Goal: Transaction & Acquisition: Book appointment/travel/reservation

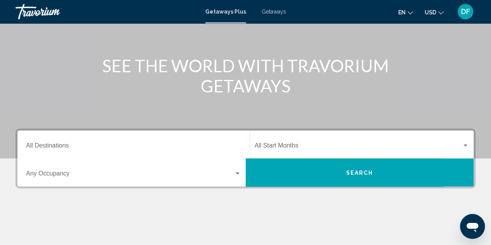
scroll to position [74, 0]
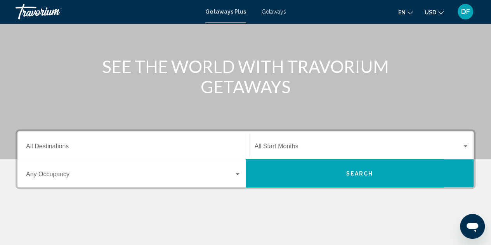
click at [114, 147] on input "Destination All Destinations" at bounding box center [133, 147] width 215 height 7
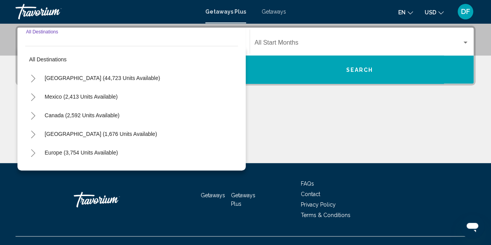
scroll to position [178, 0]
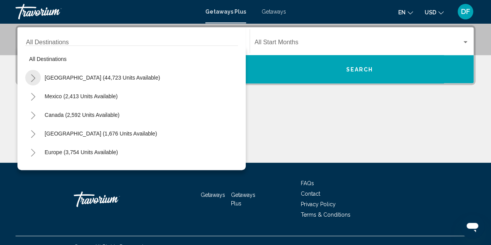
click at [33, 79] on icon "Toggle United States (44,723 units available)" at bounding box center [33, 78] width 6 height 8
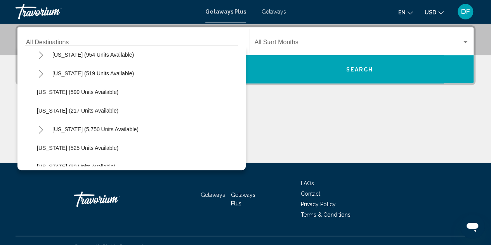
scroll to position [638, 0]
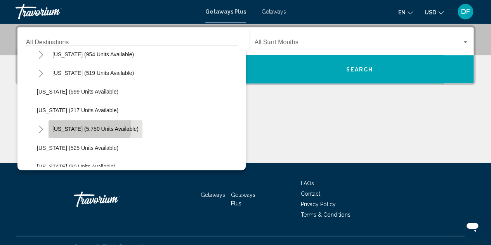
click at [71, 126] on span "Virginia (5,750 units available)" at bounding box center [95, 129] width 86 height 6
type input "**********"
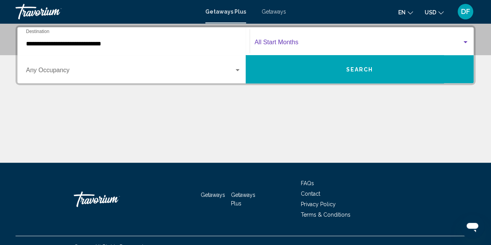
click at [466, 41] on div "Search widget" at bounding box center [465, 42] width 4 height 2
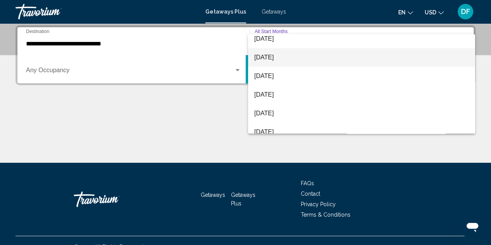
scroll to position [0, 0]
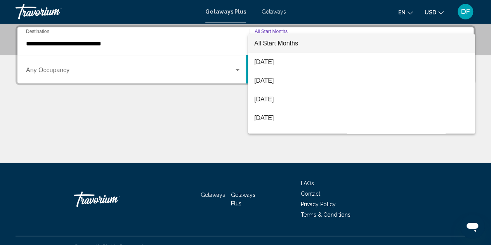
click at [134, 41] on div at bounding box center [245, 122] width 491 height 245
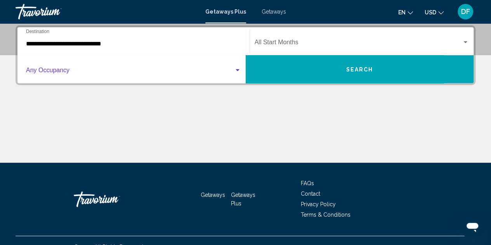
click at [237, 72] on div "Search widget" at bounding box center [237, 70] width 7 height 6
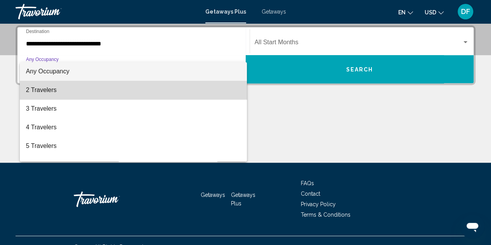
click at [194, 90] on span "2 Travelers" at bounding box center [133, 90] width 215 height 19
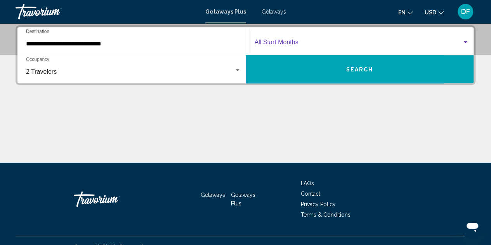
click at [463, 42] on div "Search widget" at bounding box center [465, 42] width 4 height 2
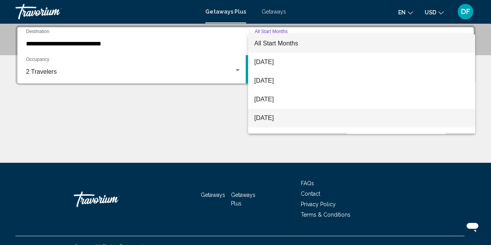
click at [316, 119] on span "November 2025" at bounding box center [361, 118] width 215 height 19
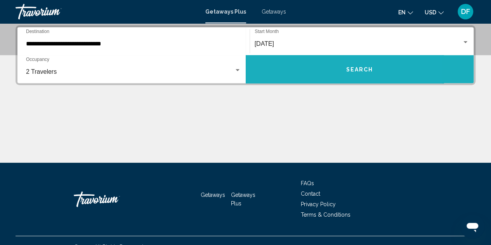
click at [362, 68] on span "Search" at bounding box center [359, 69] width 27 height 6
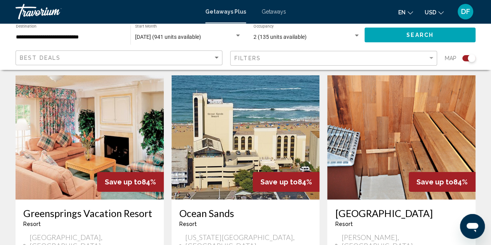
scroll to position [1280, 0]
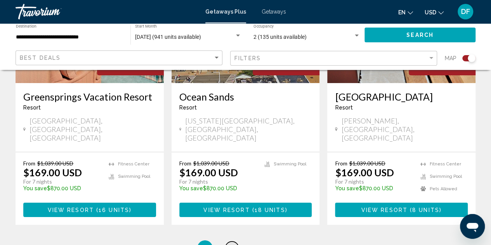
click at [230, 244] on span "2" at bounding box center [232, 248] width 4 height 9
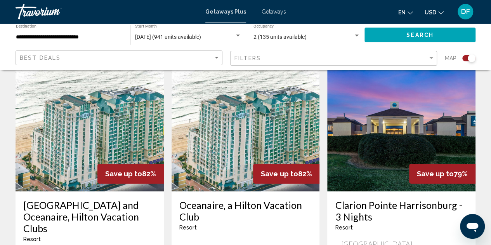
scroll to position [1262, 0]
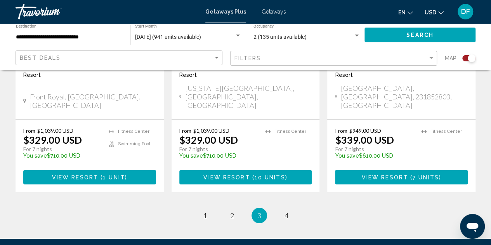
scroll to position [1329, 0]
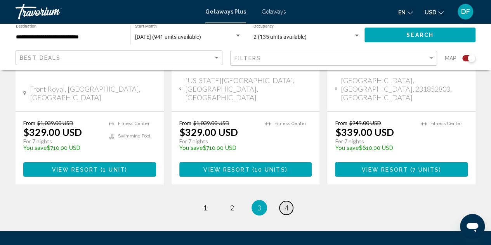
click at [284, 203] on span "4" at bounding box center [286, 207] width 4 height 9
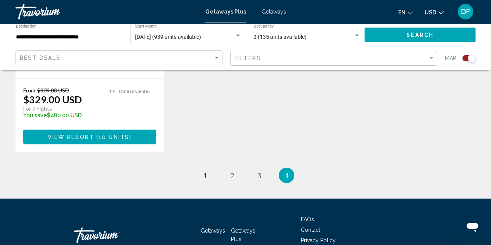
scroll to position [766, 0]
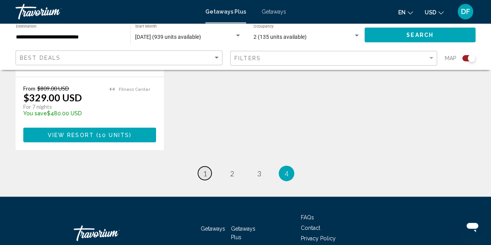
click at [208, 166] on link "page 1" at bounding box center [205, 173] width 14 height 14
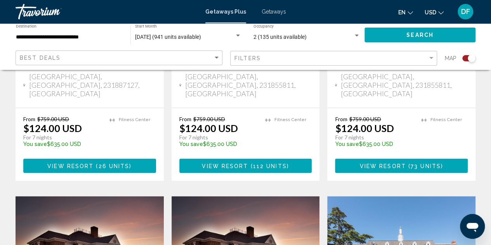
scroll to position [582, 0]
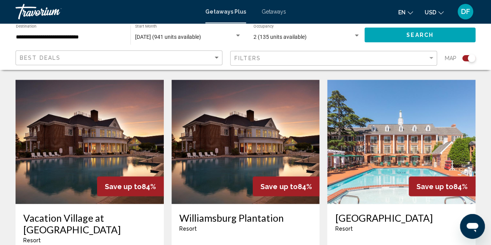
click at [225, 123] on img "Main content" at bounding box center [245, 142] width 148 height 124
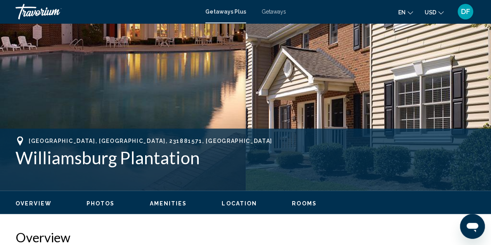
scroll to position [318, 0]
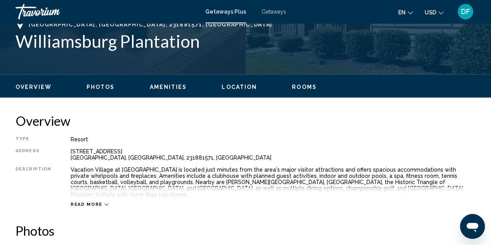
click at [104, 202] on icon "Main content" at bounding box center [106, 204] width 4 height 4
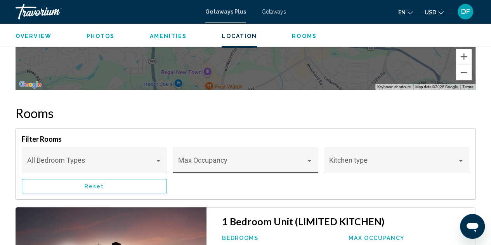
scroll to position [1365, 0]
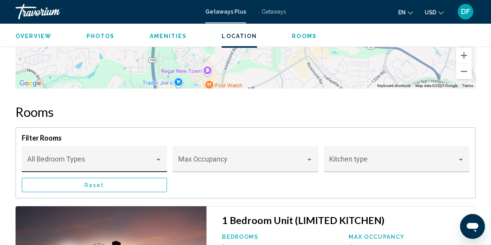
click at [158, 156] on div "Main content" at bounding box center [158, 159] width 7 height 6
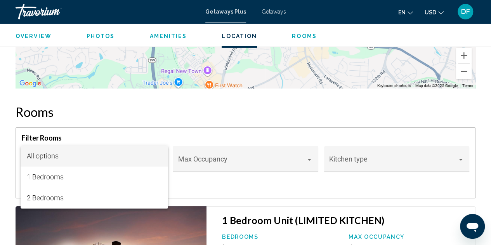
click at [309, 152] on div at bounding box center [245, 122] width 491 height 245
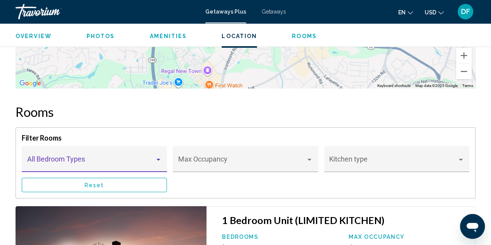
click at [158, 156] on div "Main content" at bounding box center [158, 159] width 7 height 6
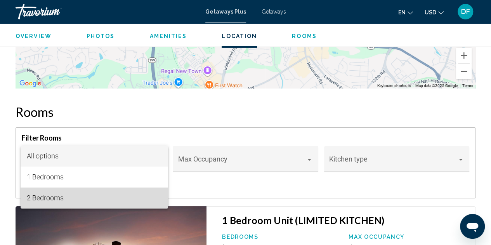
click at [103, 197] on span "2 Bedrooms" at bounding box center [94, 197] width 135 height 21
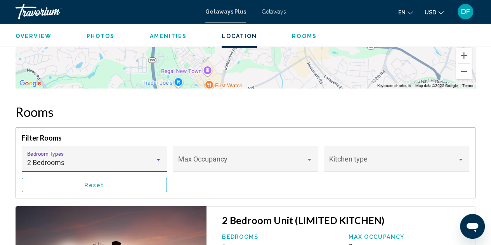
click at [158, 159] on div "Main content" at bounding box center [158, 160] width 4 height 2
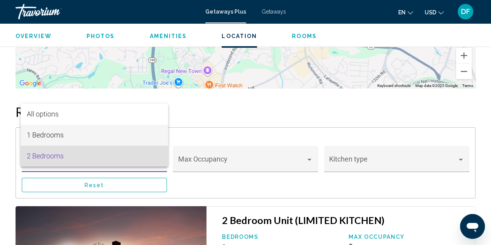
click at [133, 137] on span "1 Bedrooms" at bounding box center [94, 135] width 135 height 21
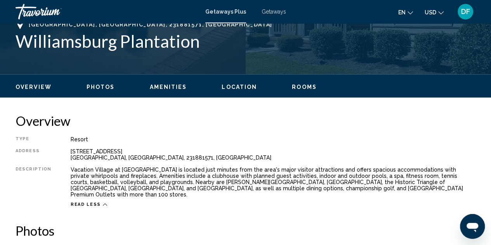
scroll to position [434, 0]
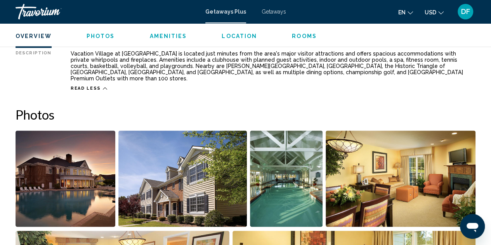
click at [49, 189] on img "Open full-screen image slider" at bounding box center [66, 178] width 100 height 96
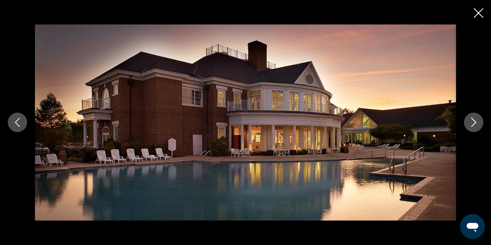
click at [469, 121] on icon "Next image" at bounding box center [473, 122] width 9 height 9
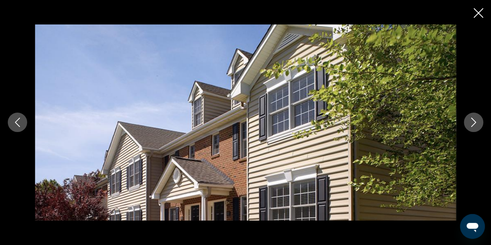
click at [473, 124] on icon "Next image" at bounding box center [473, 122] width 5 height 9
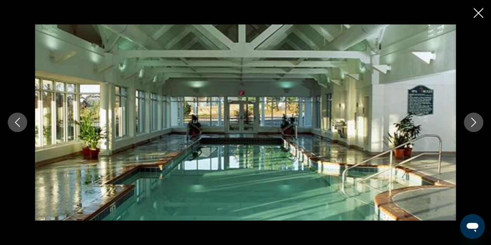
click at [473, 124] on icon "Next image" at bounding box center [473, 122] width 5 height 9
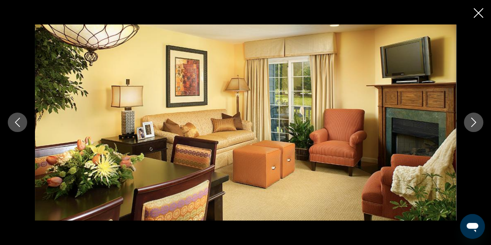
click at [473, 124] on icon "Next image" at bounding box center [473, 122] width 5 height 9
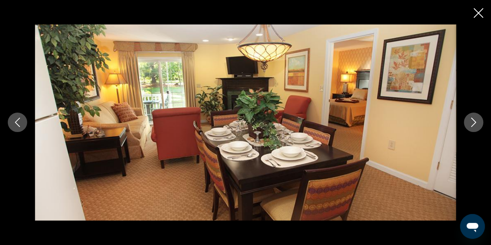
click at [473, 124] on icon "Next image" at bounding box center [473, 122] width 5 height 9
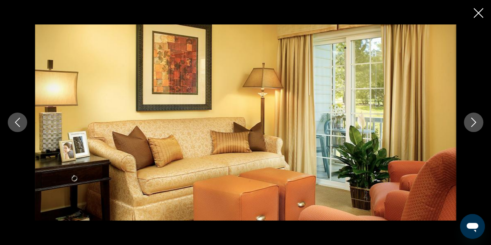
click at [473, 124] on icon "Next image" at bounding box center [473, 122] width 5 height 9
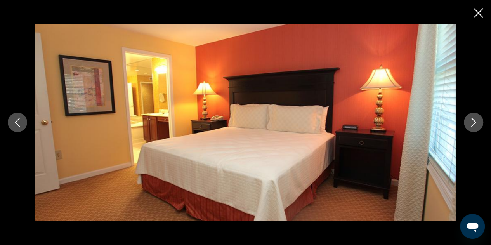
click at [473, 124] on icon "Next image" at bounding box center [473, 122] width 5 height 9
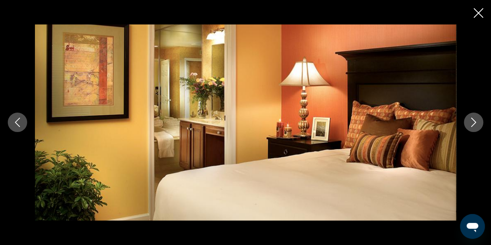
click at [473, 123] on icon "Next image" at bounding box center [473, 122] width 9 height 9
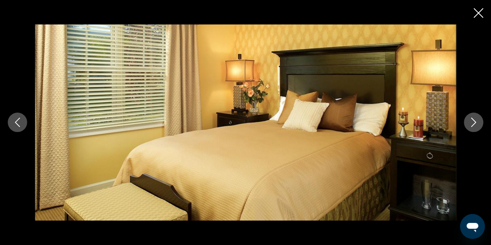
click at [15, 119] on icon "Previous image" at bounding box center [17, 122] width 9 height 9
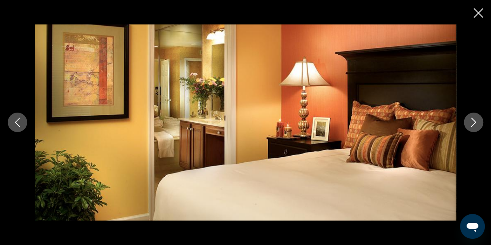
click at [469, 126] on icon "Next image" at bounding box center [473, 122] width 9 height 9
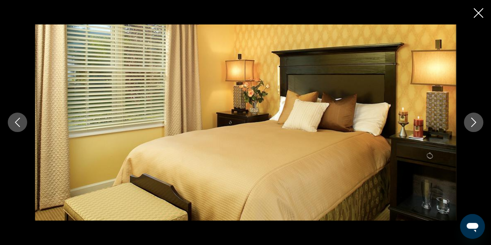
click at [473, 124] on icon "Next image" at bounding box center [473, 122] width 5 height 9
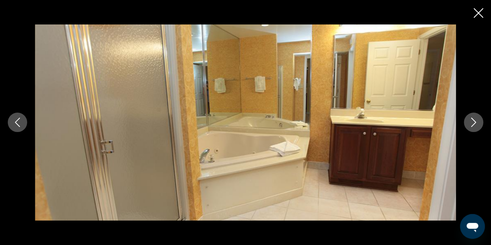
click at [474, 123] on icon "Next image" at bounding box center [473, 122] width 5 height 9
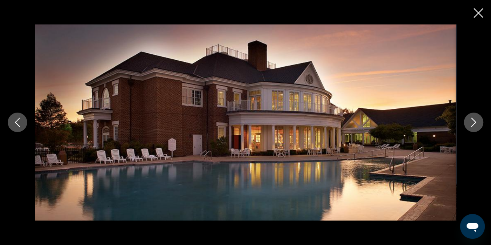
click at [479, 13] on icon "Close slideshow" at bounding box center [478, 13] width 10 height 10
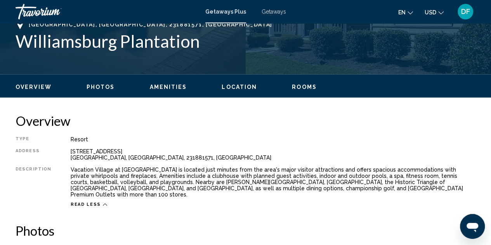
scroll to position [0, 0]
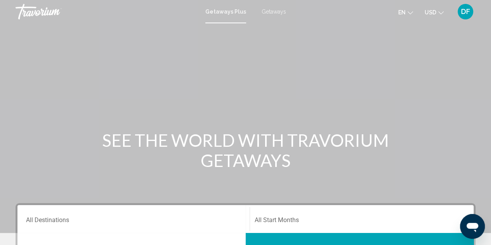
scroll to position [116, 0]
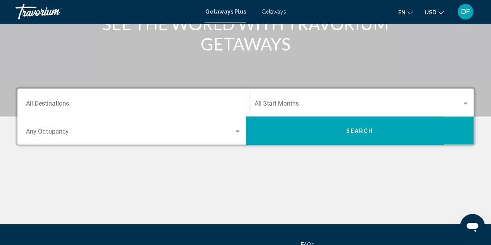
click at [229, 97] on div "Destination All Destinations" at bounding box center [133, 102] width 215 height 24
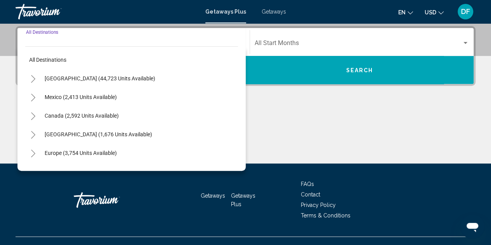
scroll to position [178, 0]
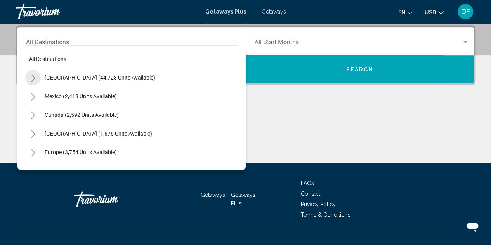
click at [34, 76] on icon "Toggle United States (44,723 units available)" at bounding box center [33, 78] width 6 height 8
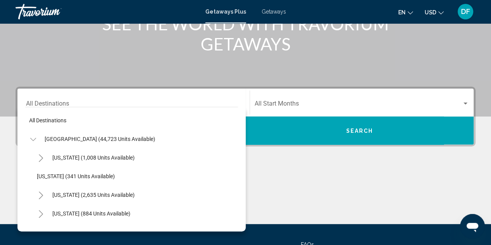
scroll to position [116, 0]
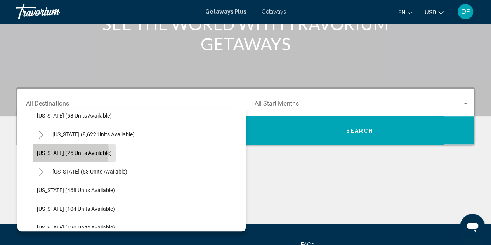
click at [54, 151] on span "Georgia (25 units available)" at bounding box center [74, 153] width 75 height 6
type input "**********"
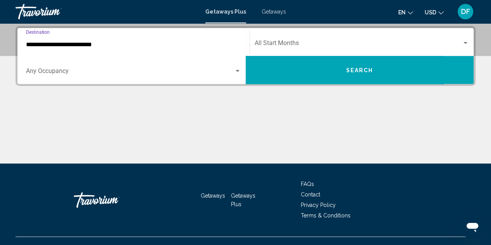
scroll to position [178, 0]
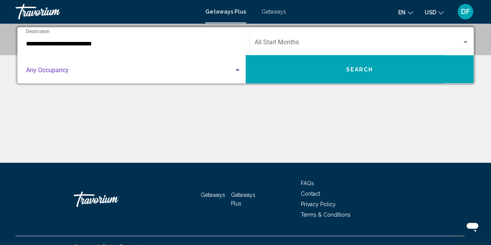
click at [238, 68] on div "Search widget" at bounding box center [237, 70] width 7 height 6
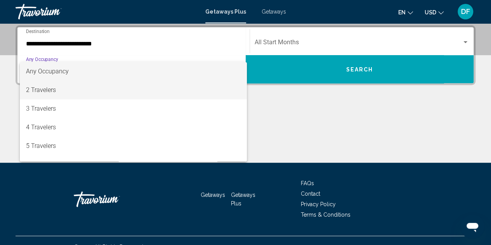
click at [219, 88] on span "2 Travelers" at bounding box center [133, 90] width 215 height 19
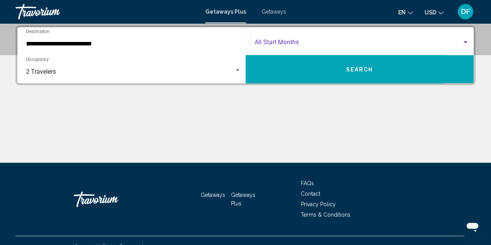
click at [466, 42] on div "Search widget" at bounding box center [465, 42] width 4 height 2
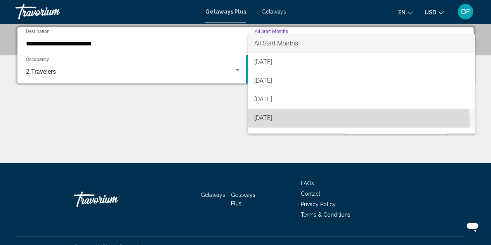
click at [339, 122] on span "November 2025" at bounding box center [361, 118] width 215 height 19
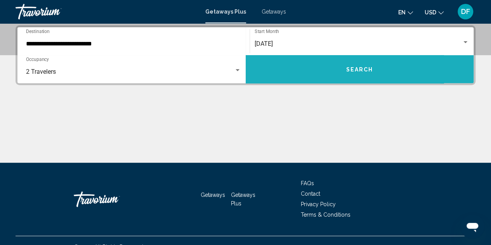
click at [358, 69] on span "Search" at bounding box center [359, 69] width 27 height 6
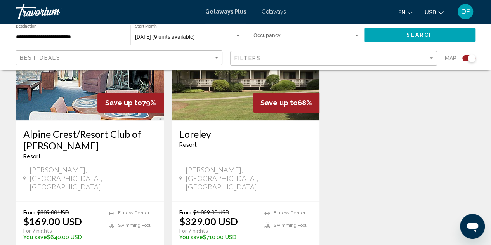
scroll to position [233, 0]
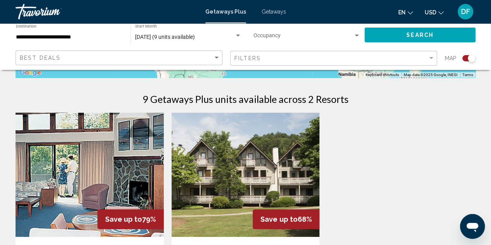
click at [114, 172] on img "Main content" at bounding box center [90, 175] width 148 height 124
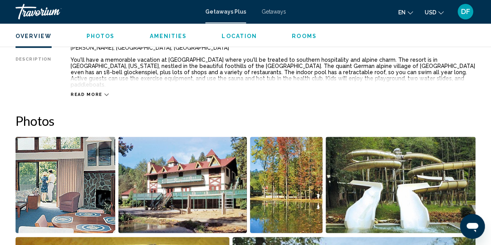
scroll to position [551, 0]
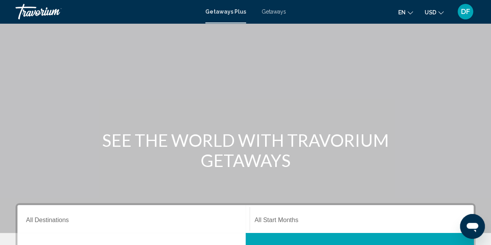
scroll to position [116, 0]
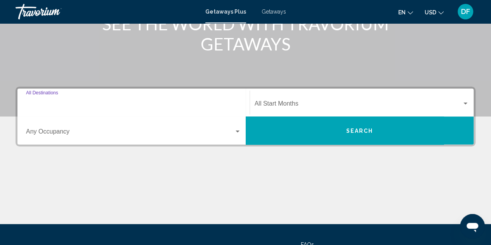
click at [200, 104] on input "Destination All Destinations" at bounding box center [133, 105] width 215 height 7
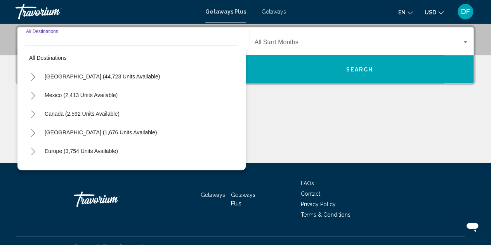
scroll to position [0, 0]
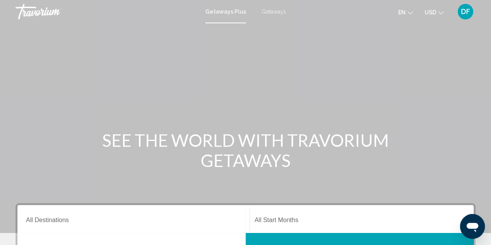
scroll to position [116, 0]
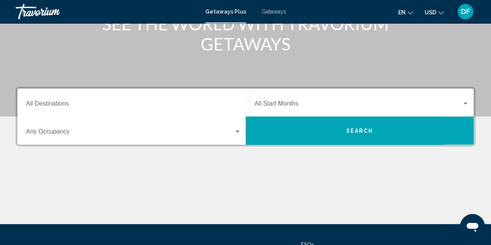
click at [218, 97] on div "Destination All Destinations" at bounding box center [133, 102] width 215 height 24
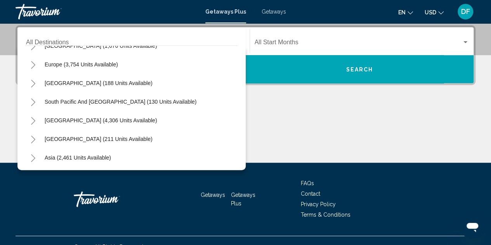
scroll to position [93, 0]
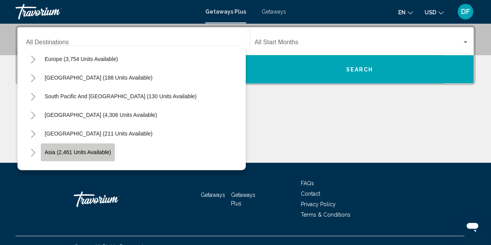
click at [84, 152] on span "Asia (2,461 units available)" at bounding box center [78, 152] width 66 height 6
type input "**********"
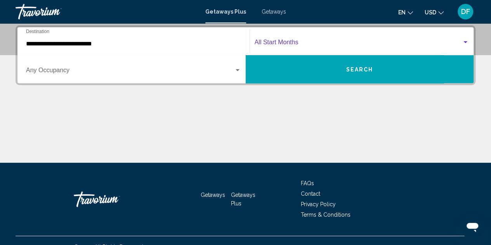
click at [464, 43] on div "Search widget" at bounding box center [465, 42] width 7 height 6
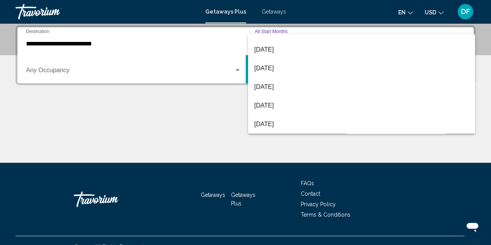
scroll to position [45, 0]
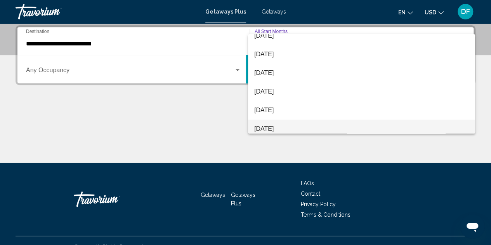
click at [340, 125] on span "February 2026" at bounding box center [361, 128] width 215 height 19
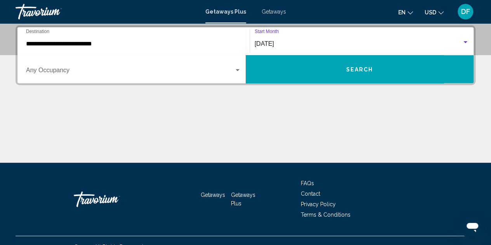
scroll to position [50, 0]
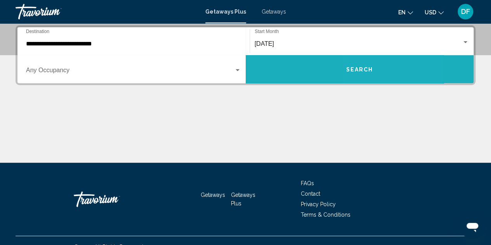
click at [362, 68] on span "Search" at bounding box center [359, 69] width 27 height 6
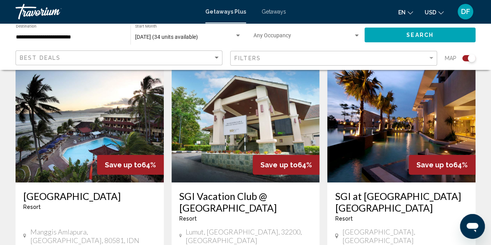
scroll to position [1280, 0]
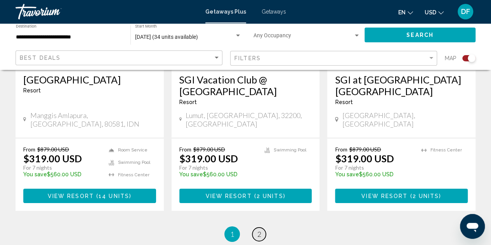
click at [255, 227] on link "page 2" at bounding box center [259, 234] width 14 height 14
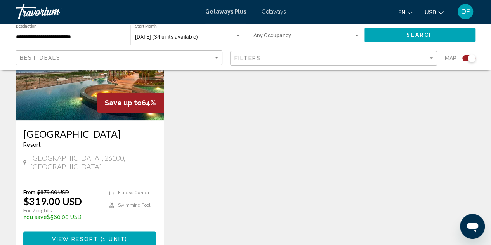
scroll to position [116, 0]
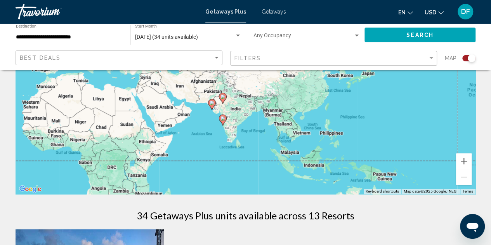
drag, startPoint x: 401, startPoint y: 103, endPoint x: 148, endPoint y: 117, distance: 253.3
click at [148, 117] on div "To activate drag with keyboard, press Alt + Enter. Once in keyboard drag state,…" at bounding box center [246, 77] width 460 height 233
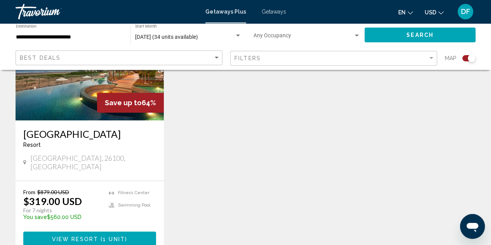
scroll to position [466, 0]
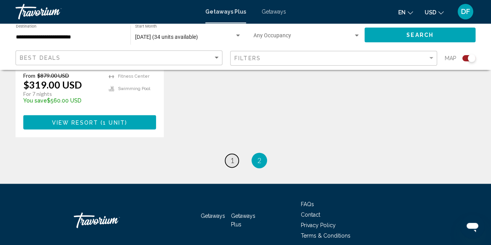
click at [233, 162] on span "1" at bounding box center [232, 160] width 4 height 9
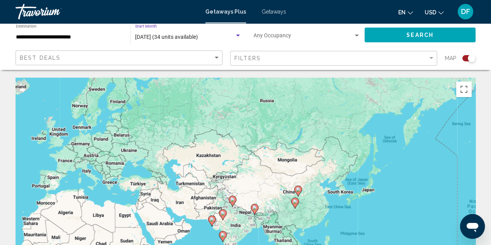
click at [238, 37] on div "Search widget" at bounding box center [237, 36] width 7 height 6
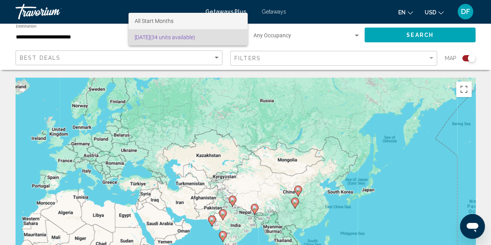
click at [216, 23] on span "All Start Months" at bounding box center [188, 21] width 107 height 16
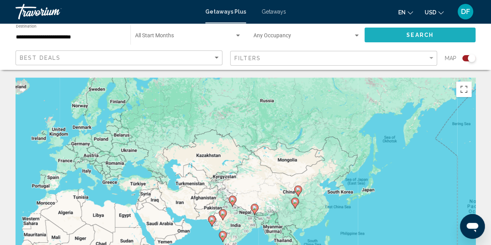
click at [421, 35] on span "Search" at bounding box center [419, 35] width 27 height 6
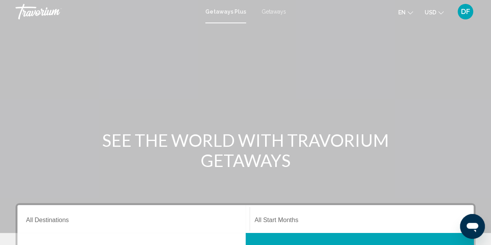
scroll to position [116, 0]
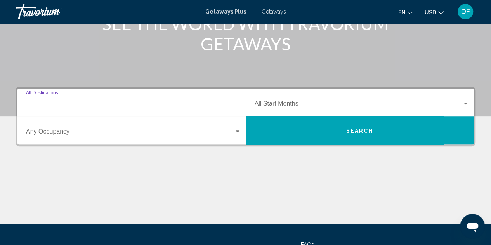
click at [120, 104] on input "Destination All Destinations" at bounding box center [133, 105] width 215 height 7
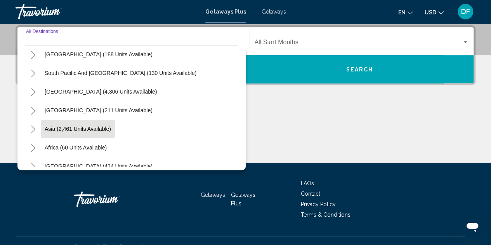
click at [76, 128] on span "Asia (2,461 units available)" at bounding box center [78, 129] width 66 height 6
type input "**********"
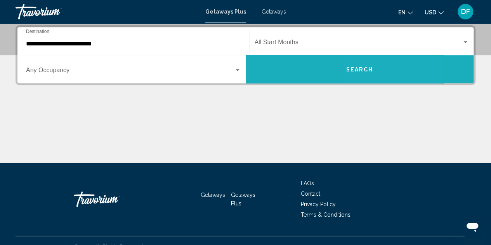
click at [364, 68] on span "Search" at bounding box center [359, 69] width 27 height 6
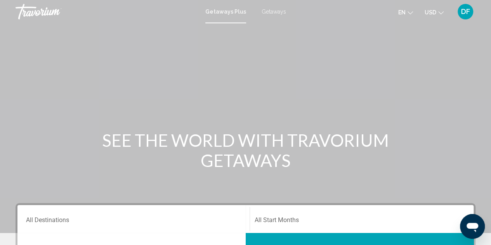
scroll to position [116, 0]
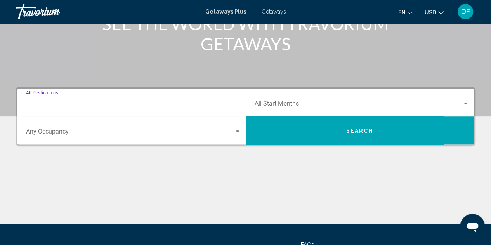
click at [108, 102] on input "Destination All Destinations" at bounding box center [133, 105] width 215 height 7
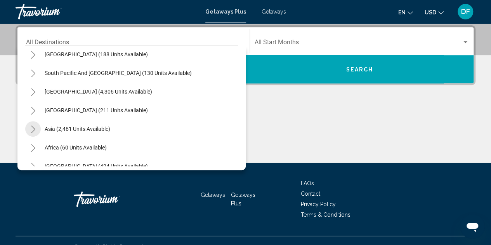
click at [31, 127] on icon "Toggle Asia (2,461 units available)" at bounding box center [33, 129] width 6 height 8
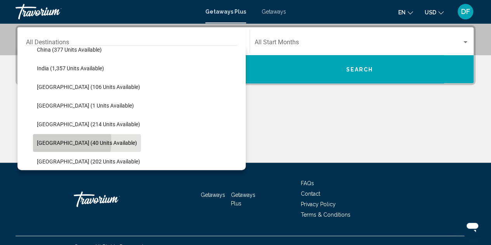
click at [51, 140] on span "[GEOGRAPHIC_DATA] (40 units available)" at bounding box center [87, 143] width 100 height 6
type input "**********"
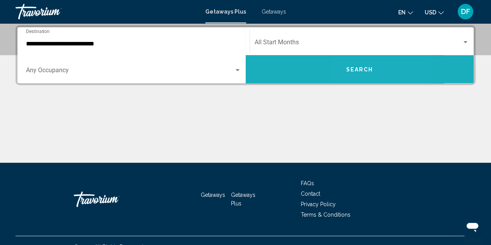
click at [354, 70] on span "Search" at bounding box center [359, 69] width 27 height 6
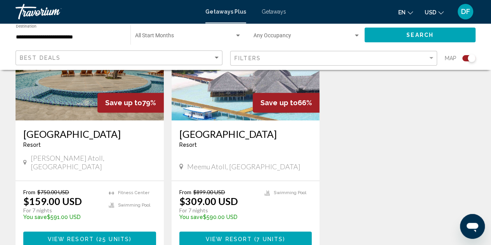
scroll to position [233, 0]
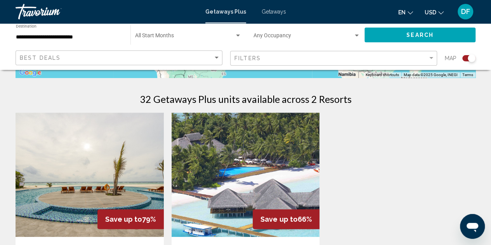
click at [120, 190] on img "Main content" at bounding box center [90, 175] width 148 height 124
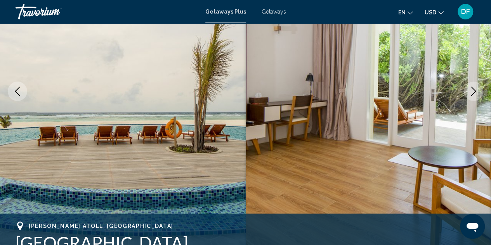
scroll to position [233, 0]
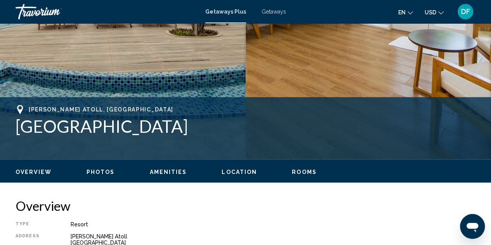
click at [303, 175] on span "Rooms" at bounding box center [304, 172] width 25 height 6
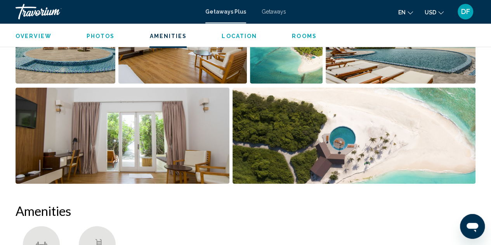
scroll to position [275, 0]
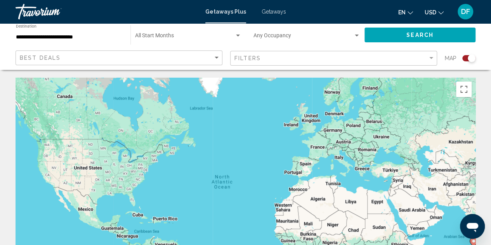
scroll to position [349, 0]
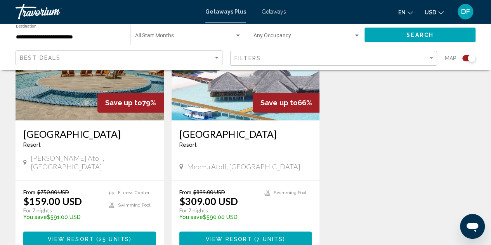
click at [215, 86] on img "Main content" at bounding box center [245, 58] width 148 height 124
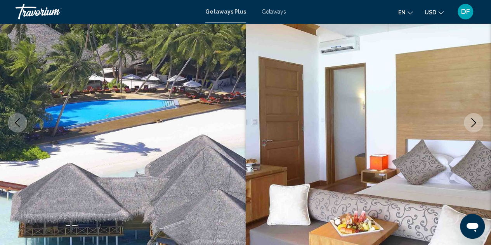
scroll to position [201, 0]
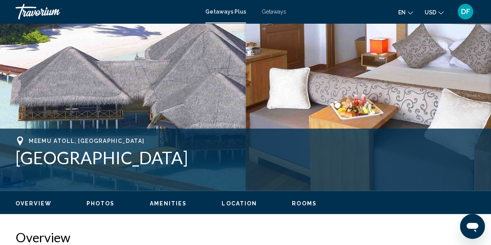
click at [104, 204] on span "Photos" at bounding box center [101, 203] width 28 height 6
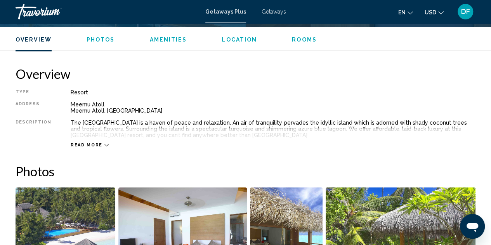
scroll to position [481, 0]
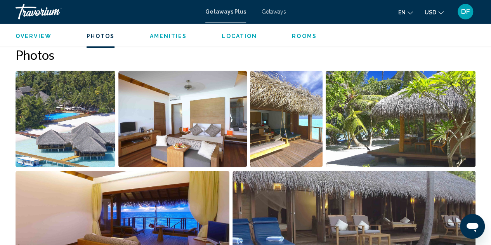
click at [63, 130] on img "Open full-screen image slider" at bounding box center [66, 119] width 100 height 96
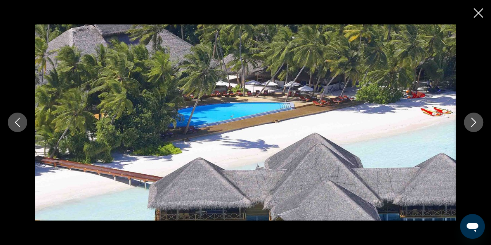
click at [474, 121] on icon "Next image" at bounding box center [473, 122] width 5 height 9
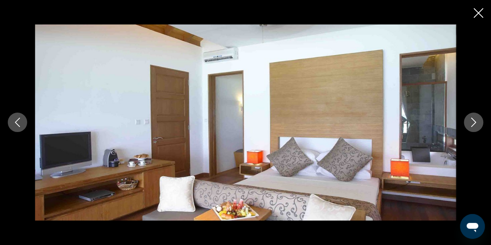
scroll to position [714, 0]
click at [472, 118] on icon "Next image" at bounding box center [473, 122] width 9 height 9
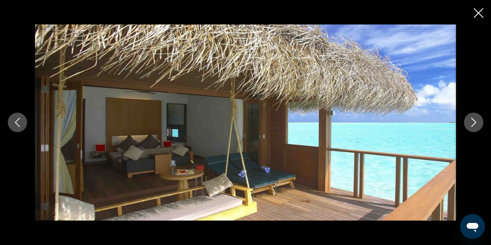
click at [472, 121] on icon "Next image" at bounding box center [473, 122] width 9 height 9
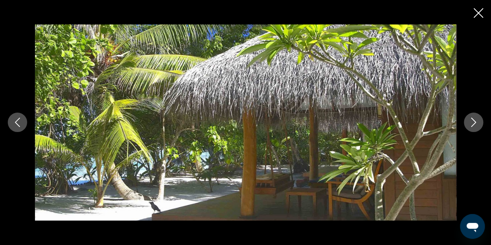
click at [476, 119] on icon "Next image" at bounding box center [473, 122] width 9 height 9
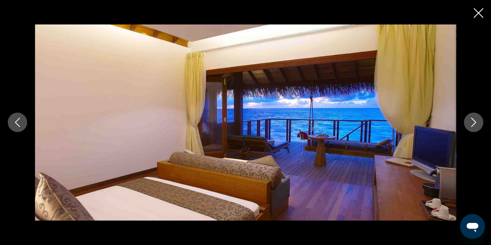
click at [471, 122] on icon "Next image" at bounding box center [473, 122] width 9 height 9
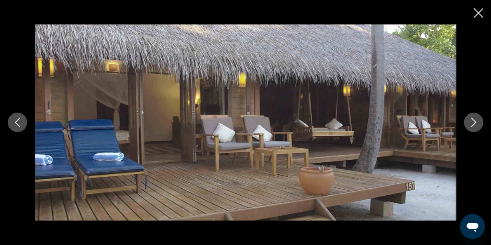
click at [472, 122] on icon "Next image" at bounding box center [473, 122] width 9 height 9
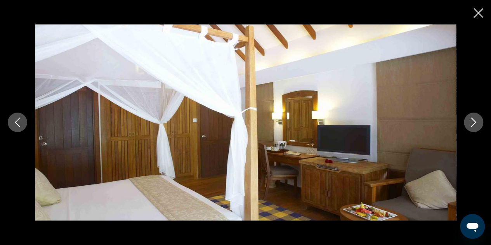
click at [472, 122] on icon "Next image" at bounding box center [473, 122] width 9 height 9
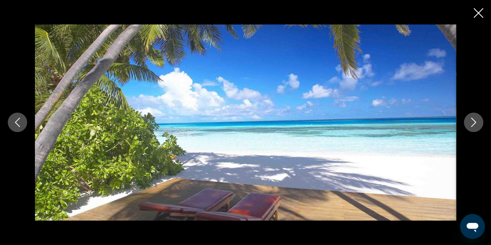
click at [472, 122] on icon "Next image" at bounding box center [473, 122] width 9 height 9
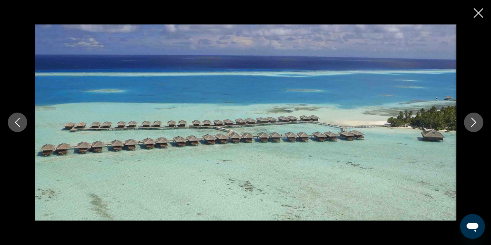
click at [472, 122] on icon "Next image" at bounding box center [473, 122] width 9 height 9
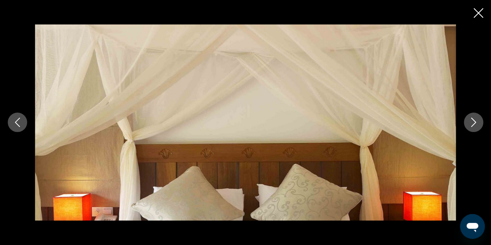
click at [473, 121] on icon "Next image" at bounding box center [473, 122] width 5 height 9
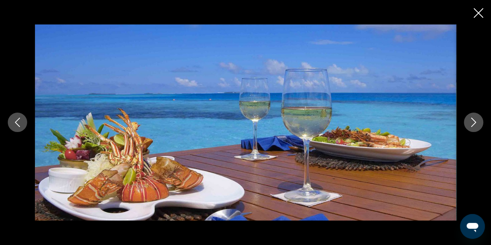
click at [474, 121] on icon "Next image" at bounding box center [473, 122] width 5 height 9
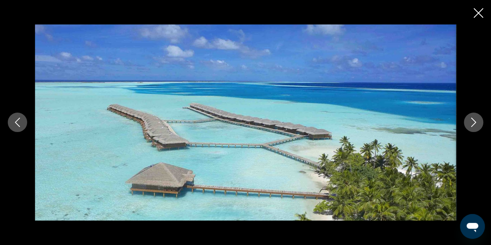
click at [474, 121] on icon "Next image" at bounding box center [473, 122] width 5 height 9
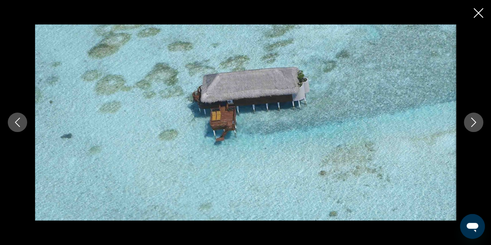
click at [474, 121] on icon "Next image" at bounding box center [473, 122] width 5 height 9
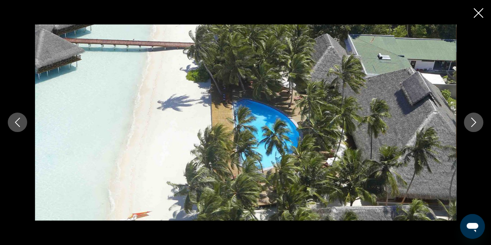
click at [474, 121] on icon "Next image" at bounding box center [473, 122] width 5 height 9
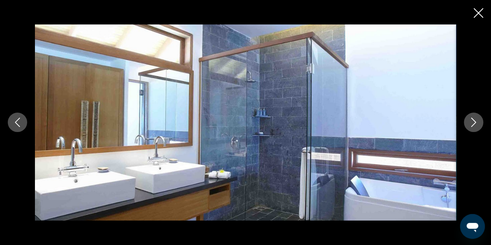
click at [474, 121] on icon "Next image" at bounding box center [473, 122] width 5 height 9
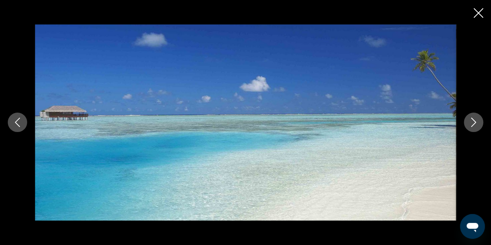
scroll to position [1180, 0]
click at [473, 120] on icon "Next image" at bounding box center [473, 122] width 9 height 9
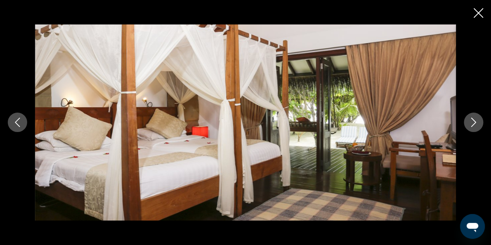
click at [477, 14] on icon "Close slideshow" at bounding box center [478, 13] width 10 height 10
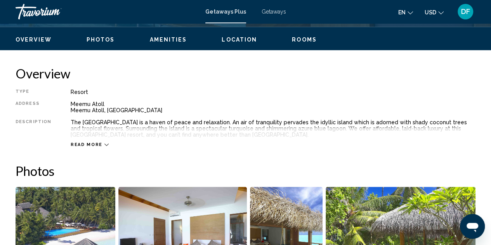
scroll to position [249, 0]
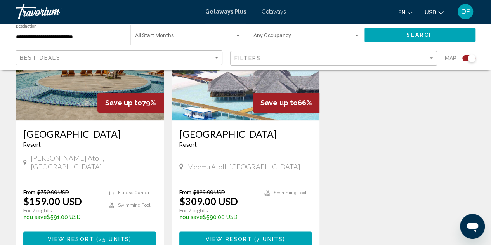
scroll to position [233, 0]
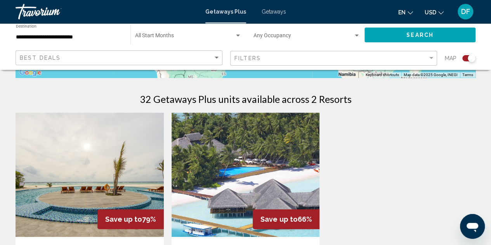
click at [96, 197] on img "Main content" at bounding box center [90, 175] width 148 height 124
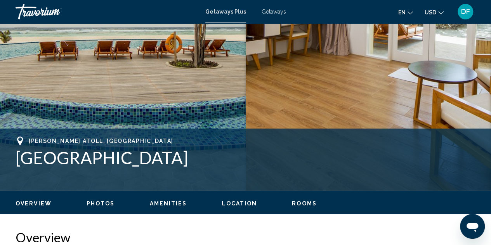
scroll to position [318, 0]
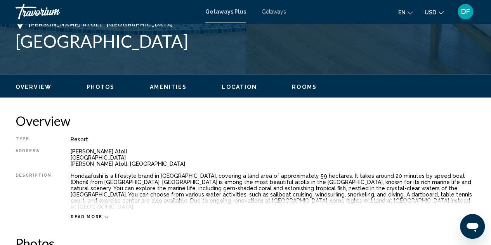
click at [96, 87] on span "Photos" at bounding box center [101, 87] width 28 height 6
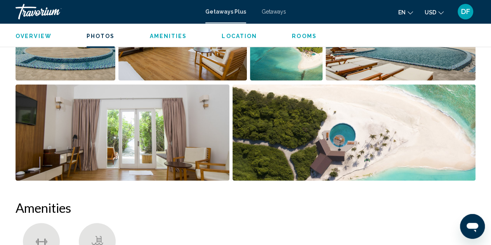
scroll to position [500, 0]
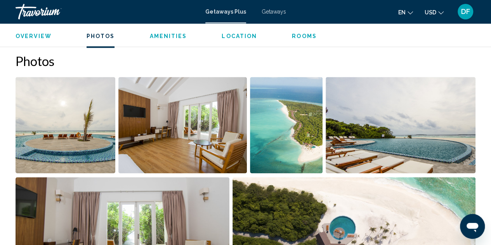
click at [71, 131] on img "Open full-screen image slider" at bounding box center [66, 125] width 100 height 96
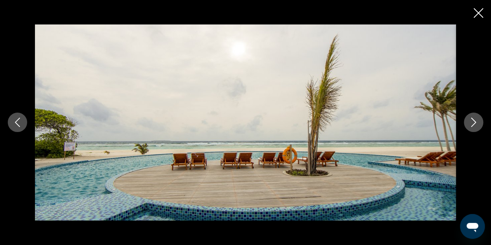
click at [474, 124] on icon "Next image" at bounding box center [473, 122] width 5 height 9
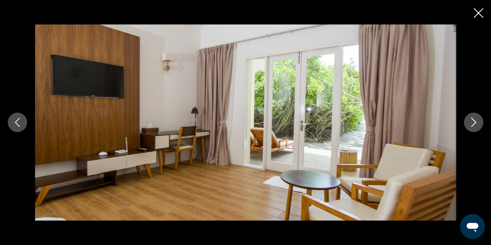
click at [474, 124] on icon "Next image" at bounding box center [473, 122] width 5 height 9
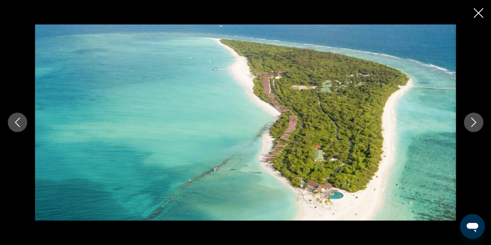
click at [474, 121] on icon "Next image" at bounding box center [473, 122] width 5 height 9
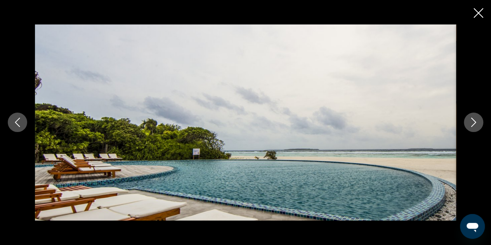
click at [474, 121] on icon "Next image" at bounding box center [473, 122] width 5 height 9
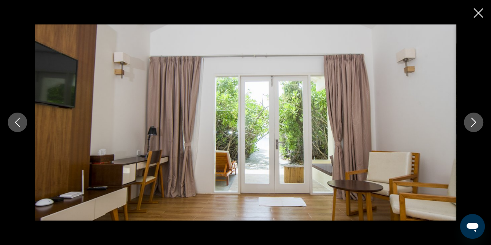
click at [474, 121] on icon "Next image" at bounding box center [473, 122] width 5 height 9
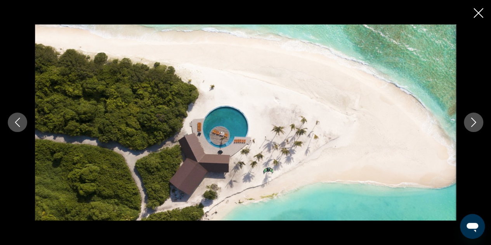
click at [477, 119] on icon "Next image" at bounding box center [473, 122] width 9 height 9
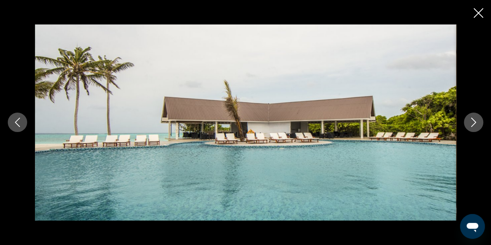
click at [471, 121] on icon "Next image" at bounding box center [473, 122] width 9 height 9
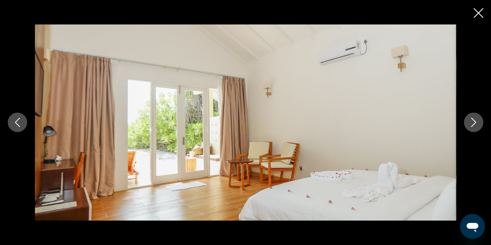
click at [474, 120] on icon "Next image" at bounding box center [473, 122] width 9 height 9
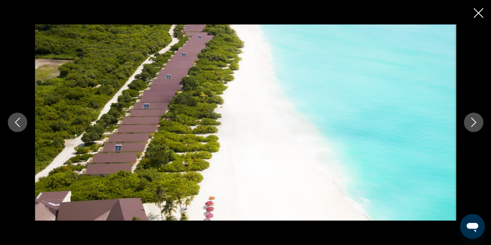
click at [474, 120] on icon "Next image" at bounding box center [473, 122] width 9 height 9
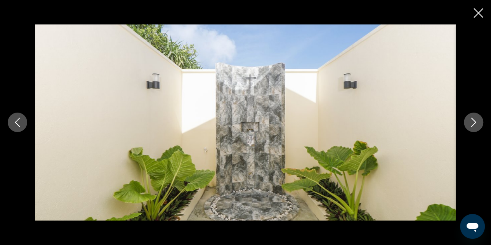
click at [476, 121] on icon "Next image" at bounding box center [473, 122] width 9 height 9
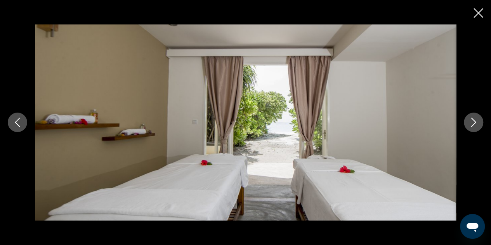
click at [473, 121] on icon "Next image" at bounding box center [473, 122] width 5 height 9
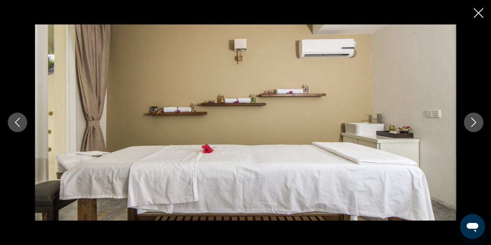
click at [473, 121] on icon "Next image" at bounding box center [473, 122] width 5 height 9
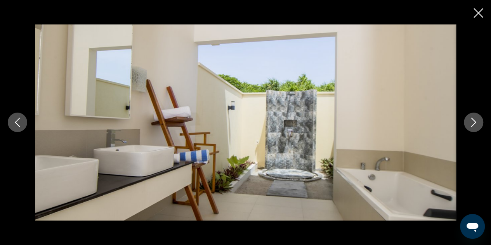
click at [473, 121] on icon "Next image" at bounding box center [473, 122] width 5 height 9
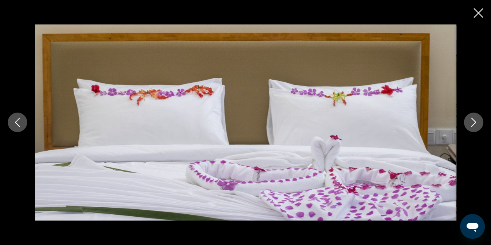
click at [473, 121] on icon "Next image" at bounding box center [473, 122] width 5 height 9
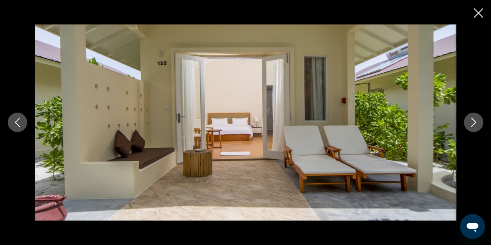
click at [478, 12] on icon "Close slideshow" at bounding box center [478, 13] width 10 height 10
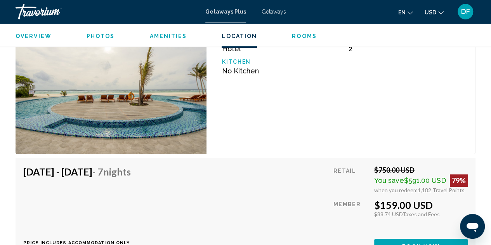
scroll to position [1548, 0]
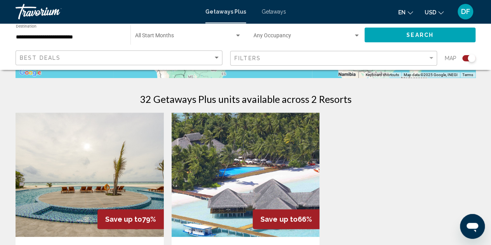
scroll to position [349, 0]
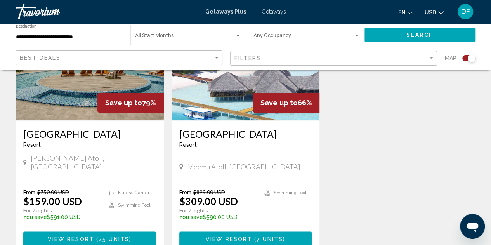
click at [77, 93] on img "Main content" at bounding box center [90, 58] width 148 height 124
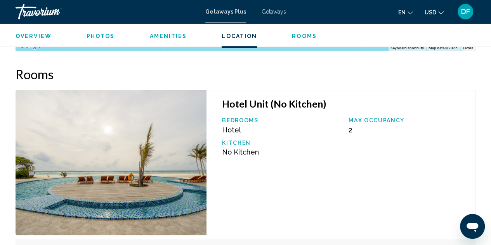
scroll to position [1672, 0]
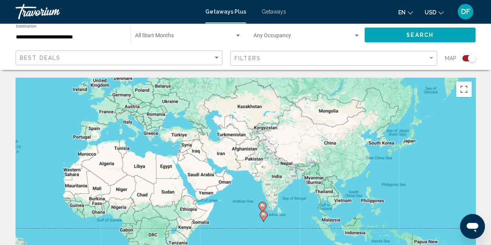
drag, startPoint x: 388, startPoint y: 161, endPoint x: 177, endPoint y: 123, distance: 214.1
click at [177, 123] on div "To activate drag with keyboard, press Alt + Enter. Once in keyboard drag state,…" at bounding box center [246, 194] width 460 height 233
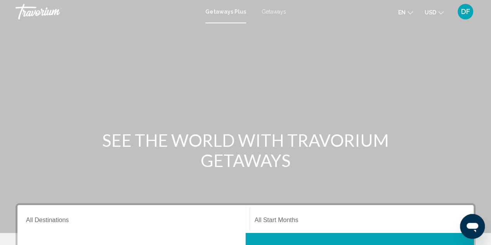
scroll to position [116, 0]
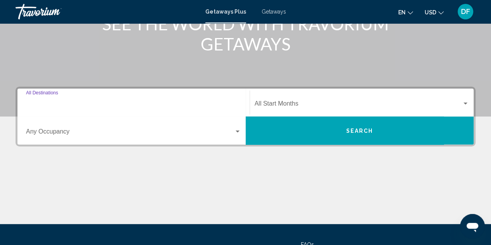
click at [43, 106] on input "Destination All Destinations" at bounding box center [133, 105] width 215 height 7
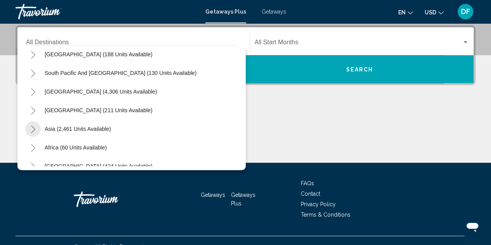
click at [32, 128] on icon "Toggle Asia (2,461 units available)" at bounding box center [33, 129] width 6 height 8
